Goal: Download file/media

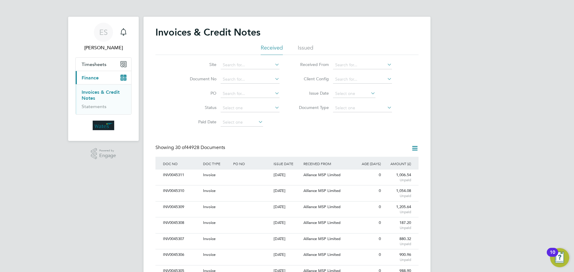
click at [415, 147] on icon at bounding box center [414, 148] width 7 height 7
click at [370, 92] on icon at bounding box center [370, 93] width 0 height 8
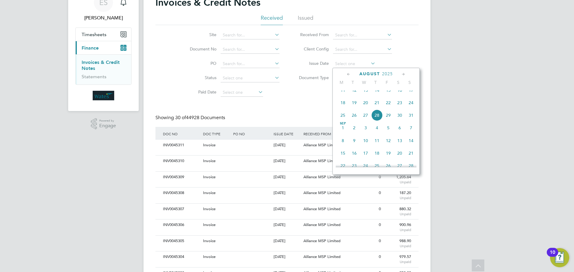
click at [366, 121] on span "27" at bounding box center [365, 115] width 11 height 11
type input "[DATE]"
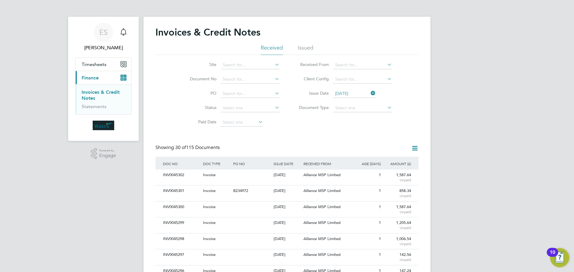
click at [412, 149] on icon at bounding box center [414, 148] width 7 height 7
click at [382, 161] on li "Download invoices" at bounding box center [390, 163] width 57 height 8
click at [417, 147] on icon at bounding box center [414, 148] width 7 height 7
click at [399, 170] on li "Download credit notes" at bounding box center [390, 171] width 57 height 8
click at [370, 93] on icon at bounding box center [370, 93] width 0 height 8
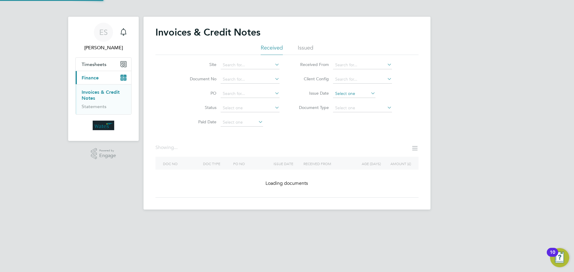
drag, startPoint x: 367, startPoint y: 95, endPoint x: 366, endPoint y: 98, distance: 3.6
click at [367, 95] on input at bounding box center [354, 94] width 42 height 8
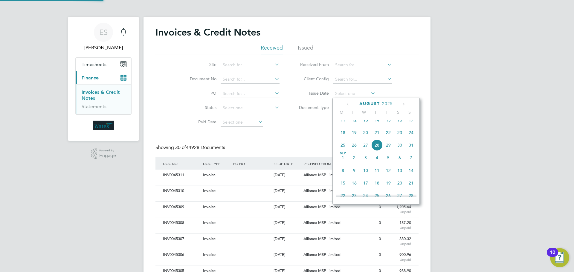
scroll to position [11, 41]
click at [377, 150] on span "28" at bounding box center [376, 145] width 11 height 11
type input "[DATE]"
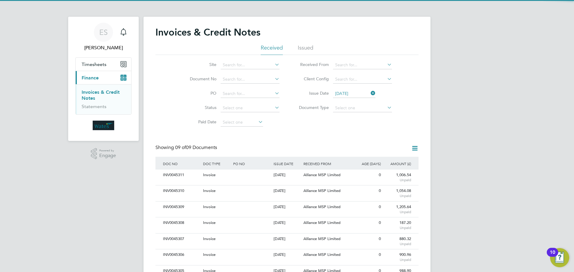
click at [415, 148] on icon at bounding box center [414, 148] width 7 height 7
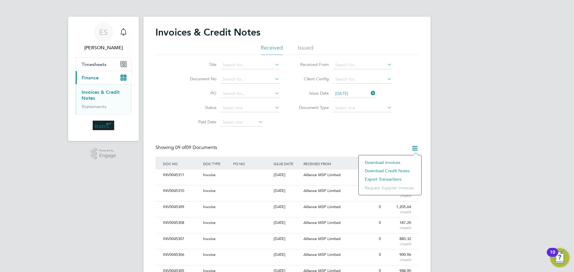
click at [391, 160] on li "Download invoices" at bounding box center [390, 163] width 57 height 8
click at [414, 147] on icon at bounding box center [414, 148] width 7 height 7
click at [397, 169] on li "Download credit notes" at bounding box center [390, 171] width 57 height 8
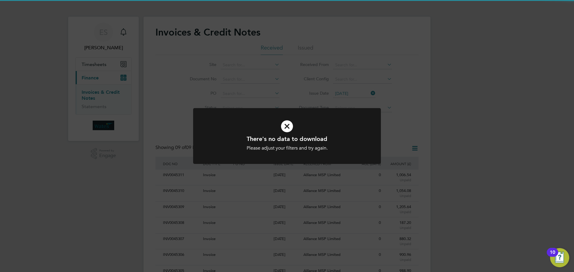
click at [393, 108] on div "There's no data to download Please adjust your filters and try again. Cancel Ok…" at bounding box center [287, 136] width 574 height 272
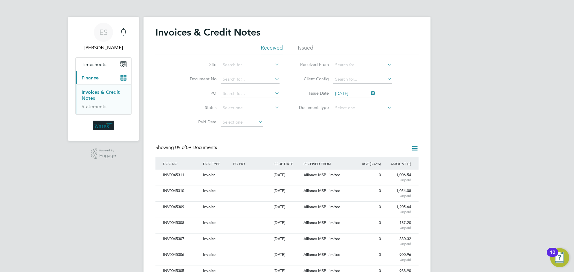
click at [370, 93] on icon at bounding box center [370, 93] width 0 height 8
